Goal: Task Accomplishment & Management: Use online tool/utility

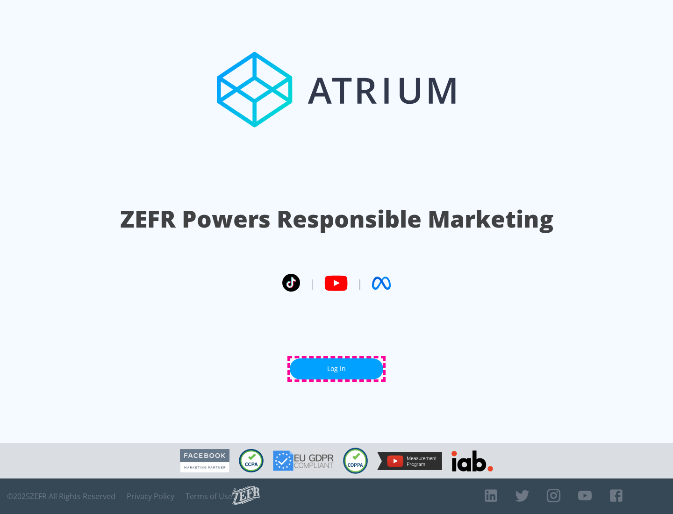
click at [336, 369] on link "Log In" at bounding box center [336, 368] width 93 height 21
